Goal: Check status: Check status

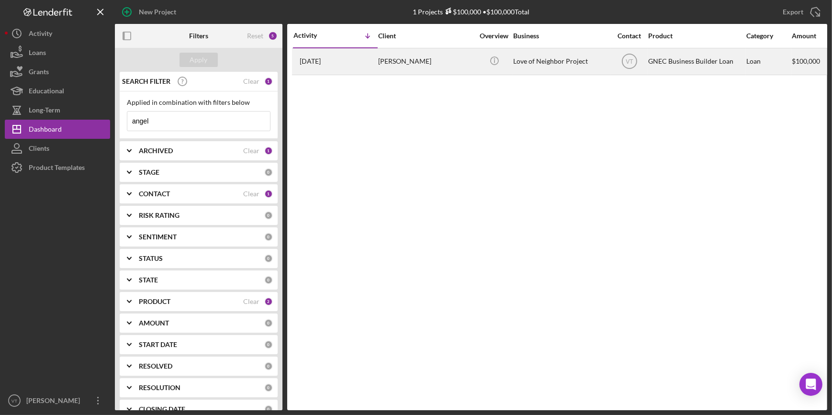
click at [321, 65] on time "[DATE]" at bounding box center [310, 61] width 21 height 8
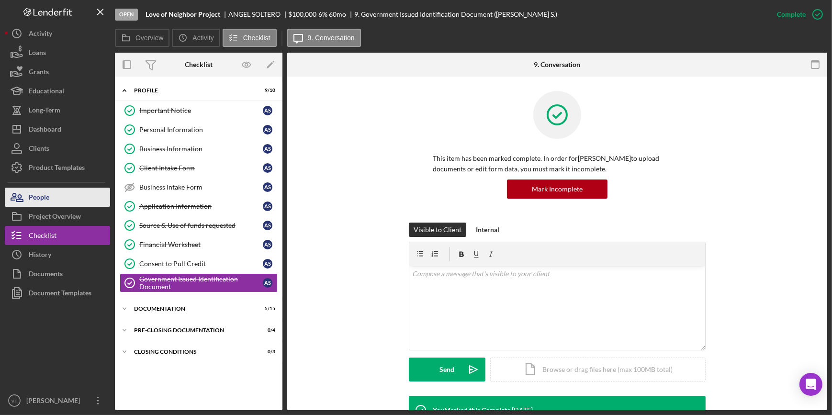
click at [64, 198] on button "People" at bounding box center [57, 197] width 105 height 19
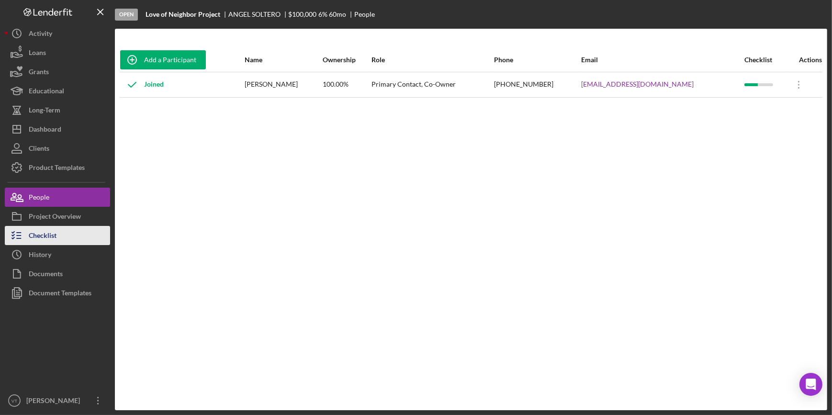
click at [84, 235] on button "Checklist" at bounding box center [57, 235] width 105 height 19
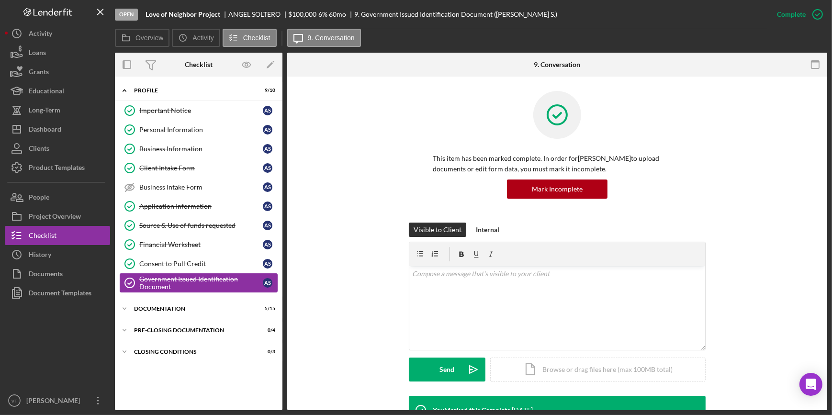
click at [185, 284] on div "Government Issued Identification Document" at bounding box center [201, 282] width 124 height 15
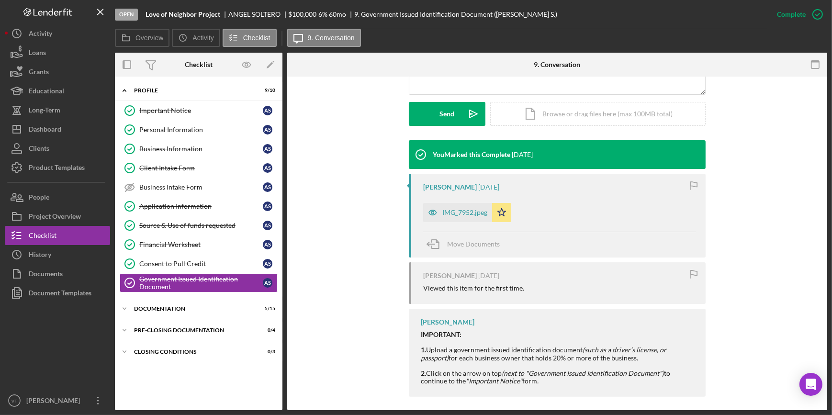
scroll to position [261, 0]
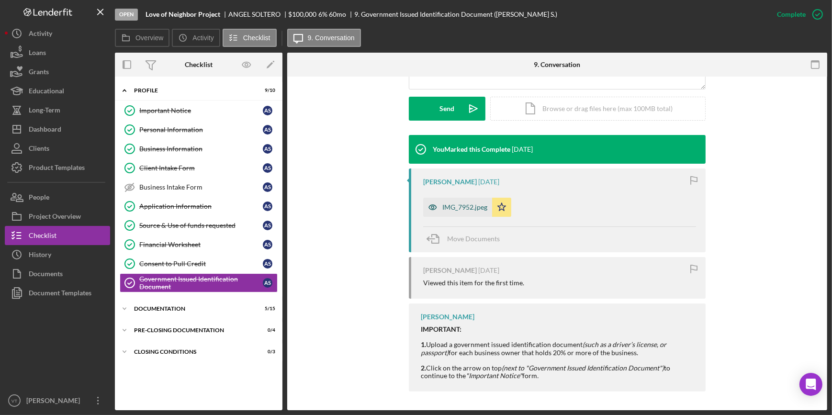
click at [454, 210] on div "IMG_7952.jpeg" at bounding box center [464, 208] width 45 height 8
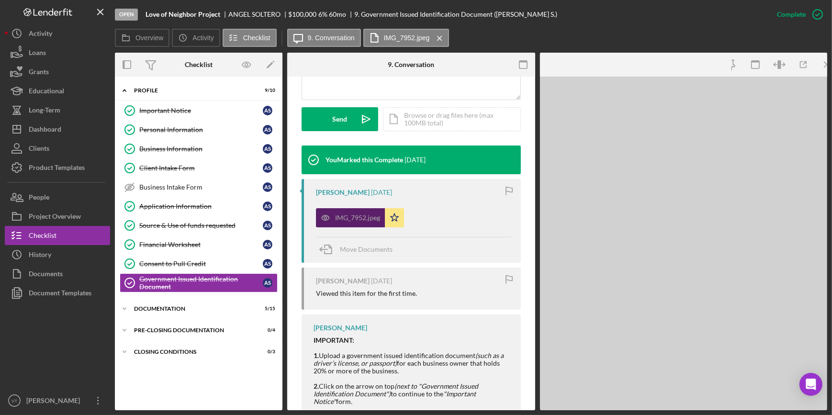
scroll to position [272, 0]
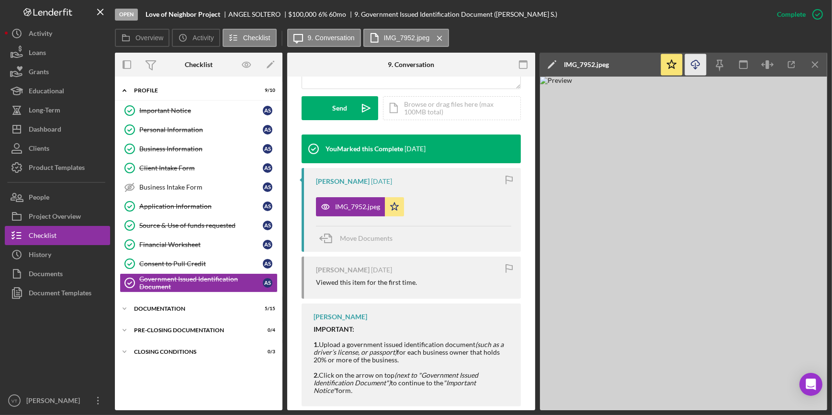
click at [695, 62] on icon "Icon/Download" at bounding box center [696, 65] width 22 height 22
click at [536, 26] on div "Open Love of Neighbor Project [PERSON_NAME] $100,000 $100,000 6 % 60 mo 9. Gove…" at bounding box center [441, 14] width 653 height 29
